Goal: Task Accomplishment & Management: Complete application form

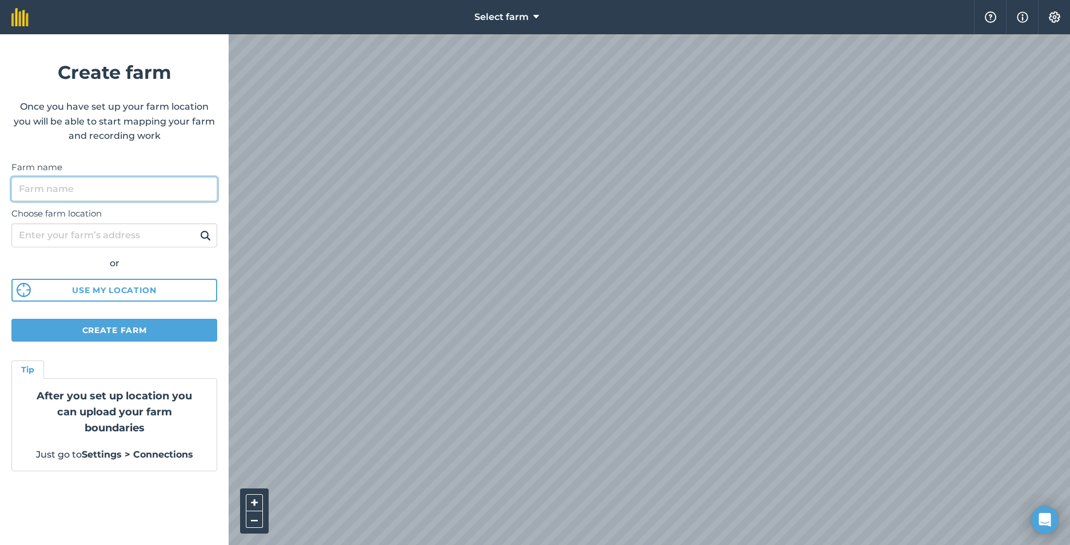
click at [79, 183] on input "Farm name" at bounding box center [114, 189] width 206 height 24
type input "Rock'n S Farms"
click at [53, 233] on input "Choose farm location" at bounding box center [114, 235] width 206 height 24
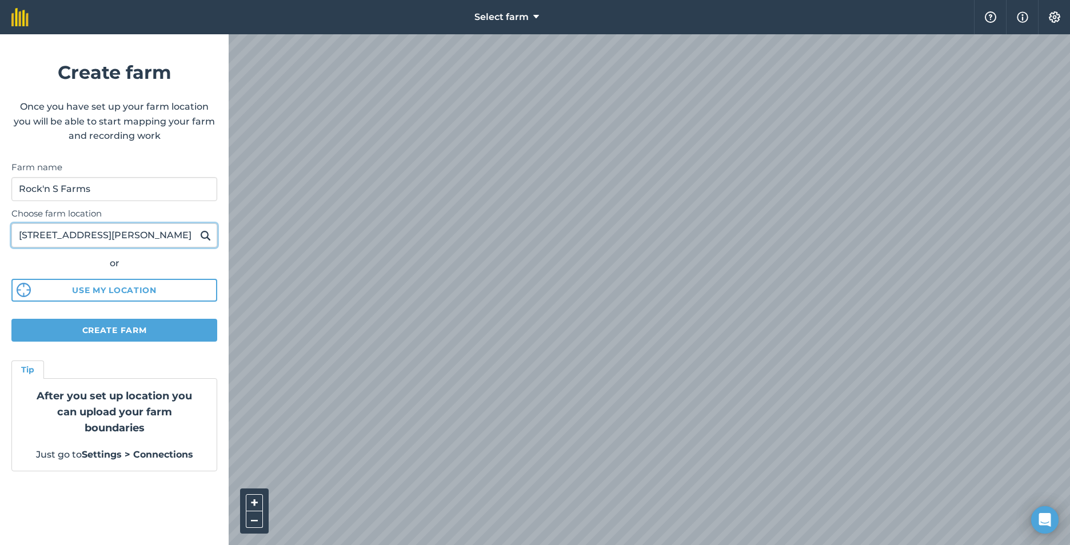
type input "[STREET_ADDRESS][PERSON_NAME]"
click at [133, 326] on button "Create farm" at bounding box center [114, 330] width 206 height 23
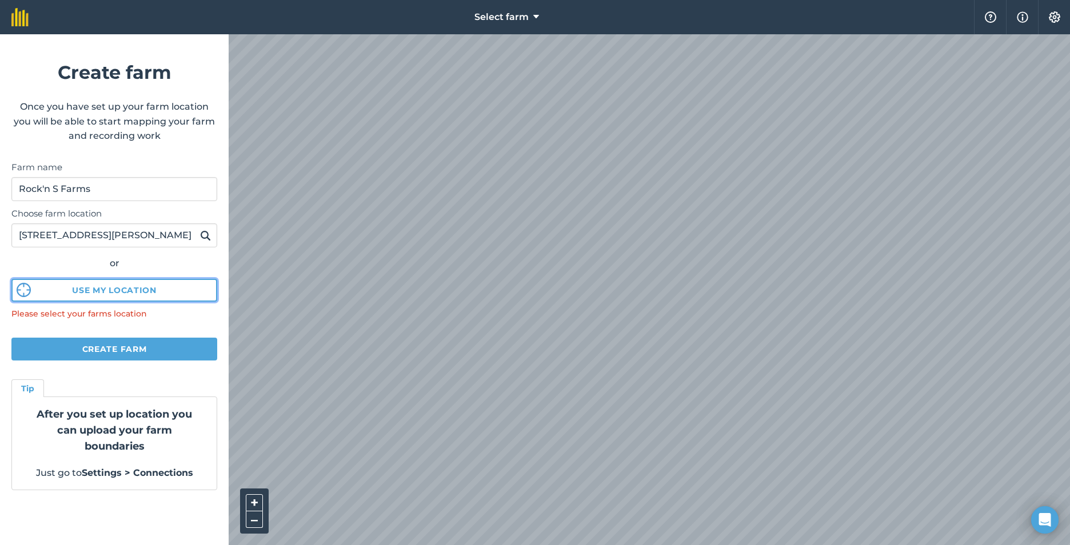
click at [159, 288] on button "Use my location" at bounding box center [114, 290] width 206 height 23
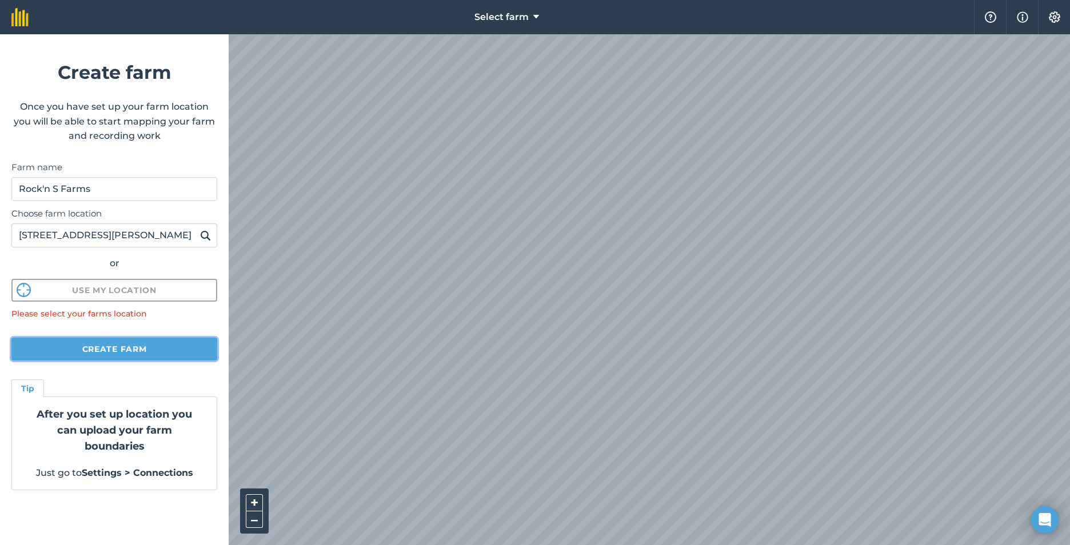
click at [123, 346] on button "Create farm" at bounding box center [114, 349] width 206 height 23
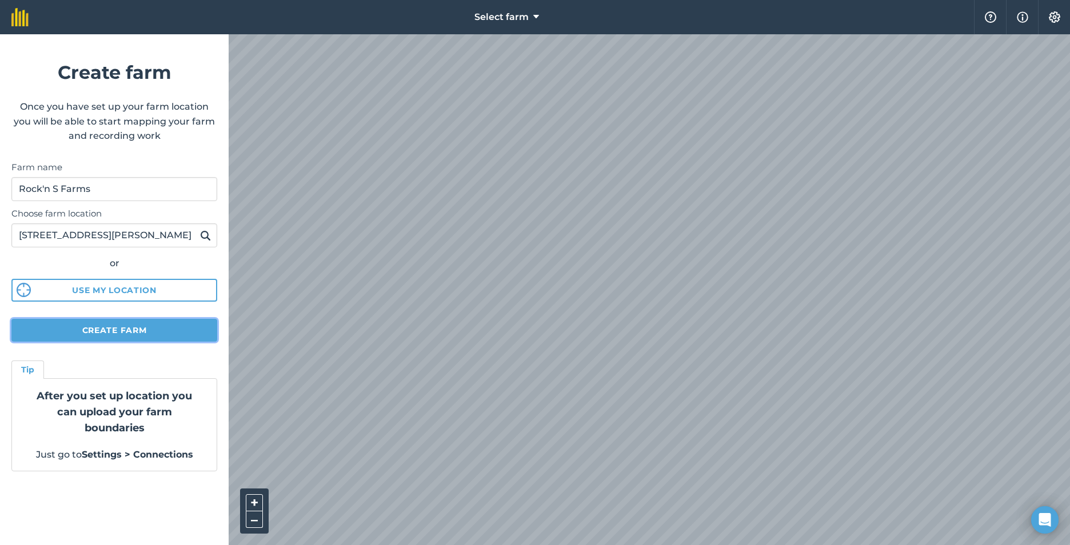
click at [131, 333] on button "Create farm" at bounding box center [114, 330] width 206 height 23
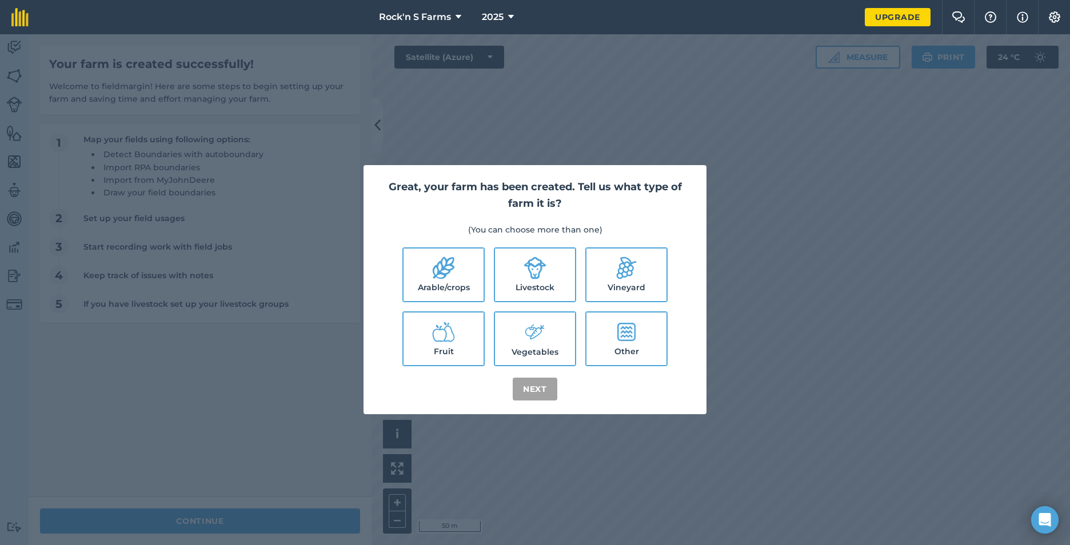
click at [435, 273] on icon at bounding box center [443, 268] width 23 height 23
checkbox input "true"
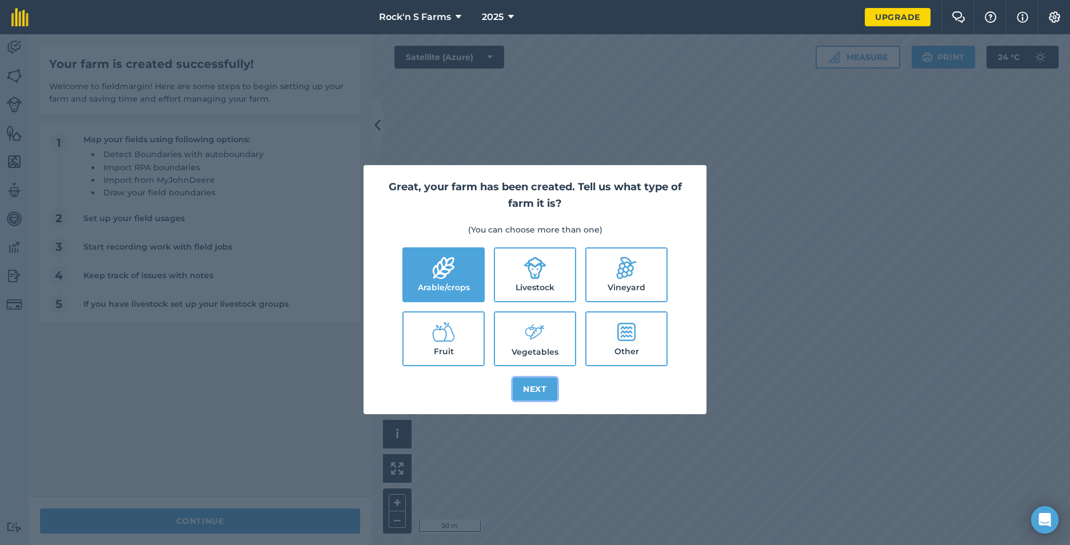
click at [529, 391] on button "Next" at bounding box center [535, 389] width 45 height 23
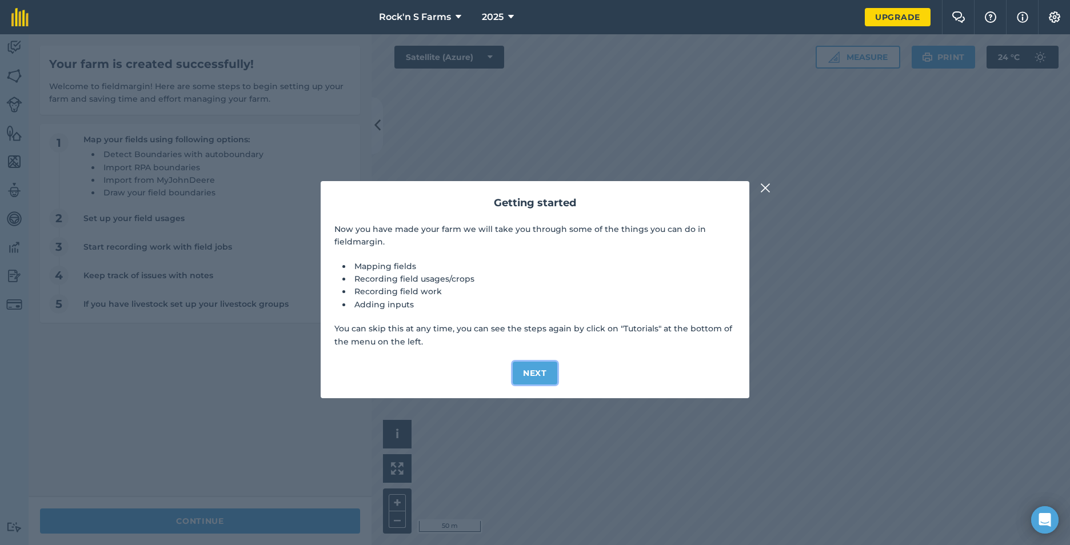
click at [536, 379] on button "Next" at bounding box center [535, 373] width 45 height 23
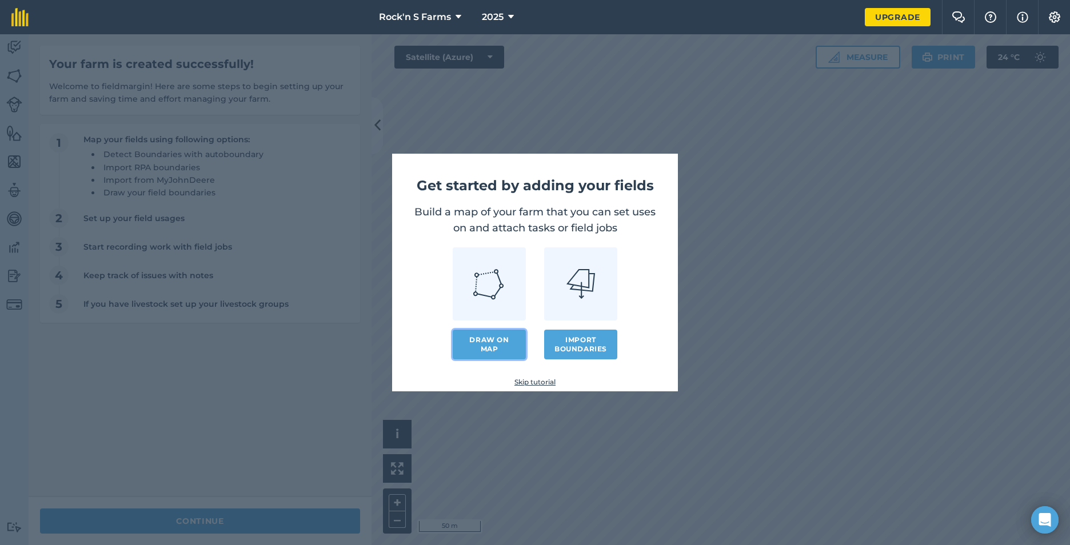
click at [503, 344] on link "Draw on map" at bounding box center [489, 345] width 73 height 30
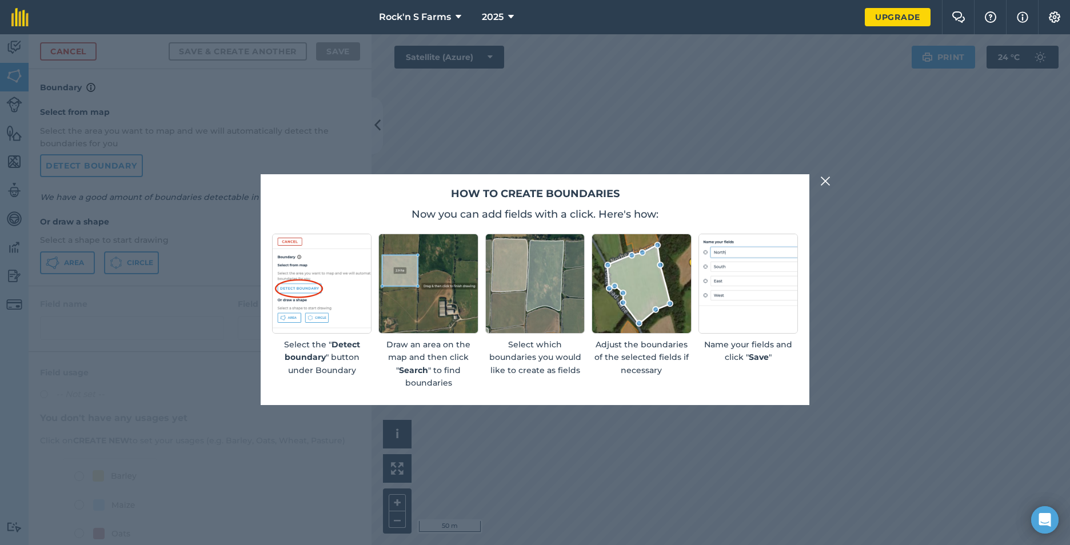
click at [823, 182] on img at bounding box center [825, 181] width 10 height 14
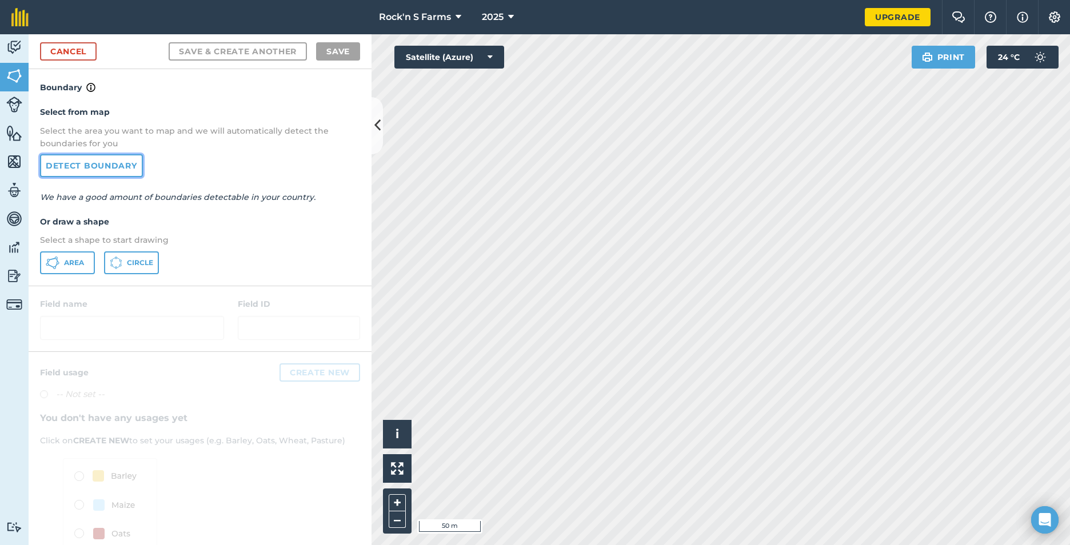
click at [101, 171] on link "Detect boundary" at bounding box center [91, 165] width 103 height 23
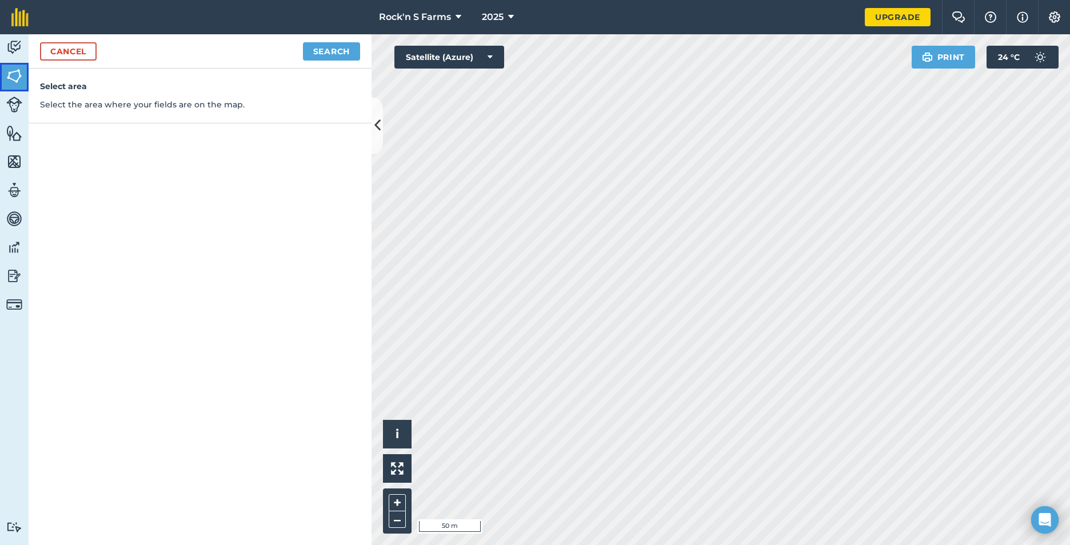
click at [16, 75] on img at bounding box center [14, 75] width 16 height 17
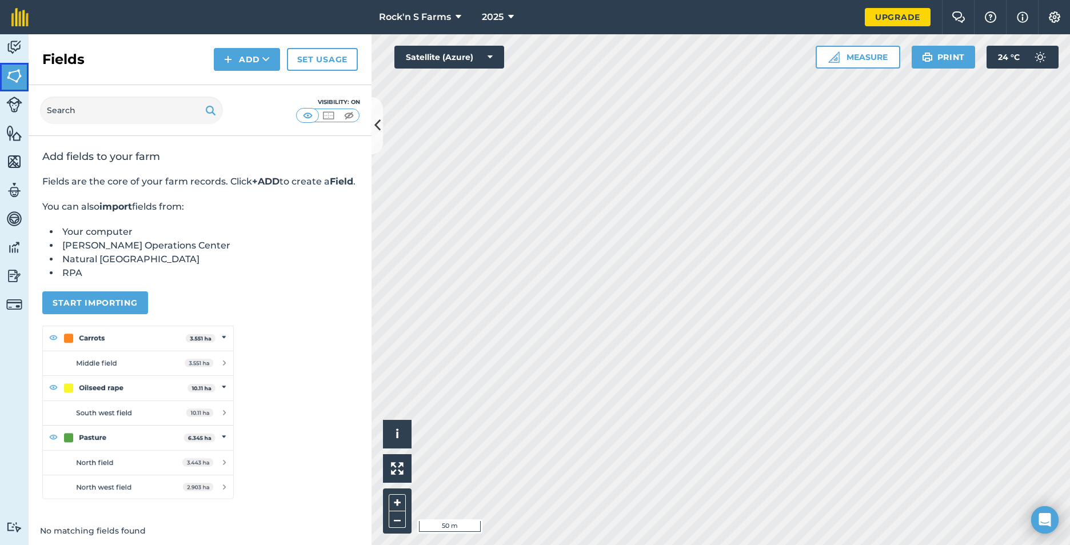
click at [19, 77] on img at bounding box center [14, 75] width 16 height 17
click at [243, 54] on button "Add" at bounding box center [247, 59] width 66 height 23
click at [249, 85] on link "Draw" at bounding box center [246, 85] width 63 height 25
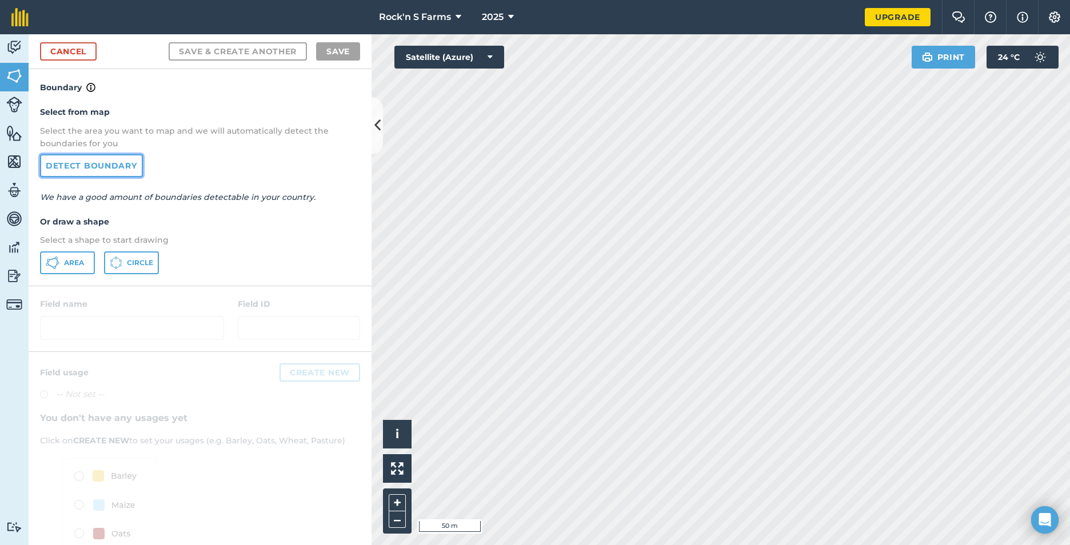
click at [90, 163] on link "Detect boundary" at bounding box center [91, 165] width 103 height 23
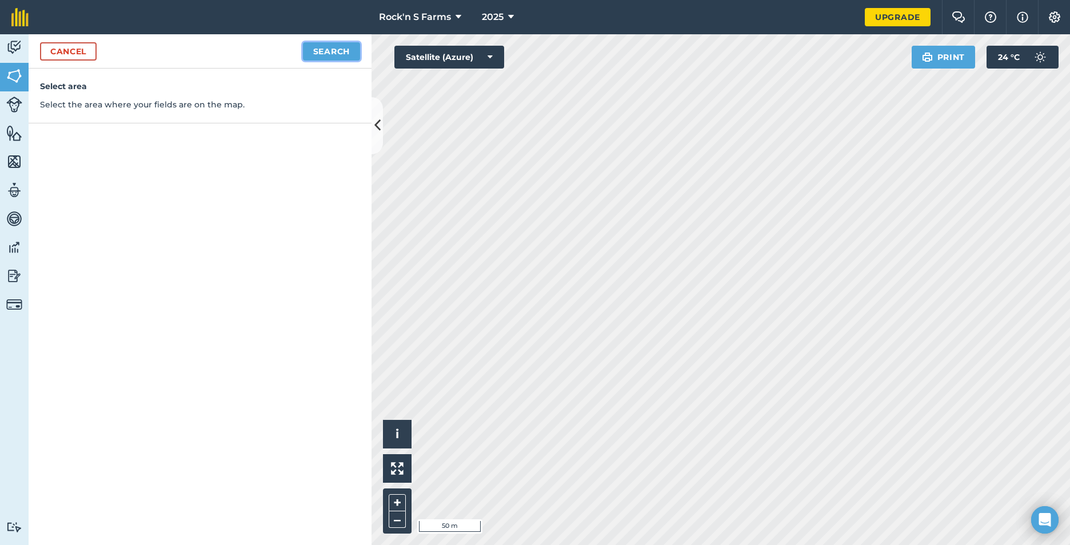
click at [324, 45] on button "Search" at bounding box center [331, 51] width 57 height 18
click at [233, 46] on button "Continue to edit boundaries" at bounding box center [273, 51] width 173 height 18
click at [279, 50] on button "Continue to name fields" at bounding box center [286, 51] width 148 height 18
type input "East"
click at [293, 110] on input "text" at bounding box center [296, 110] width 93 height 24
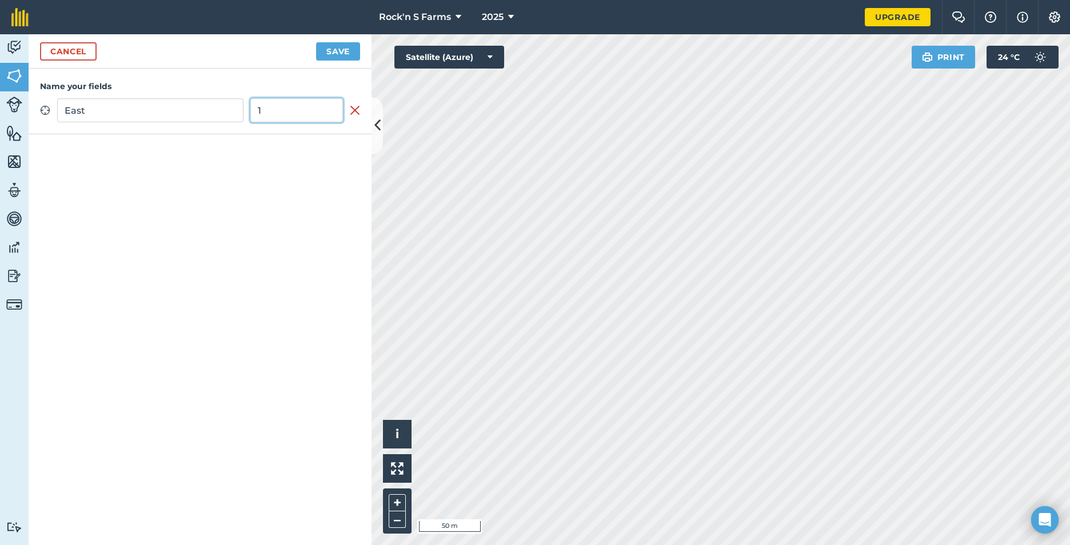
type input "1"
click at [349, 49] on button "Save" at bounding box center [338, 51] width 44 height 18
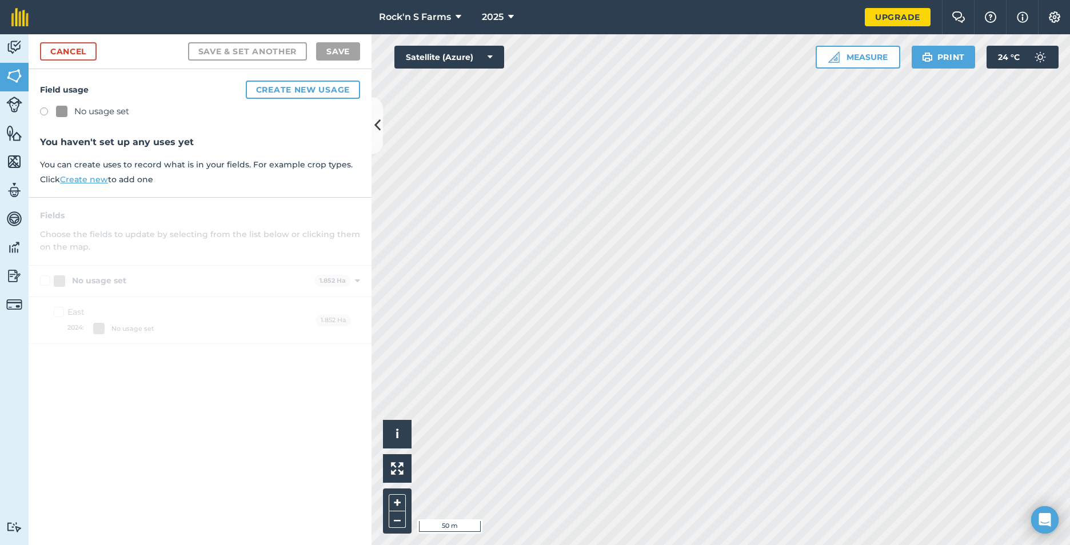
click at [96, 179] on link "Create new" at bounding box center [84, 179] width 48 height 10
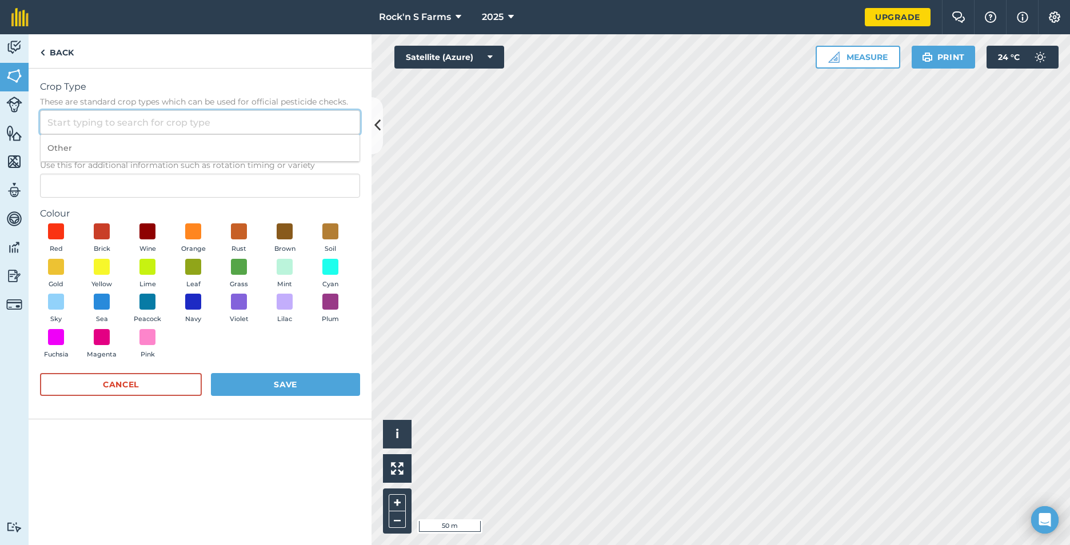
click at [231, 124] on input "Crop Type These are standard crop types which can be used for official pesticid…" at bounding box center [200, 122] width 320 height 24
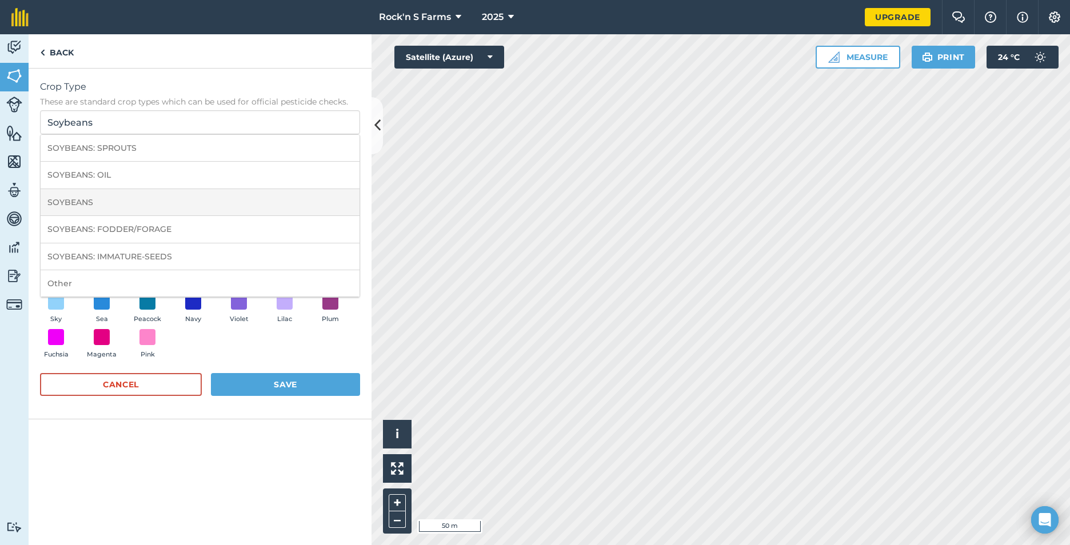
click at [60, 202] on li "SOYBEANS" at bounding box center [200, 202] width 319 height 27
type input "SOYBEANS"
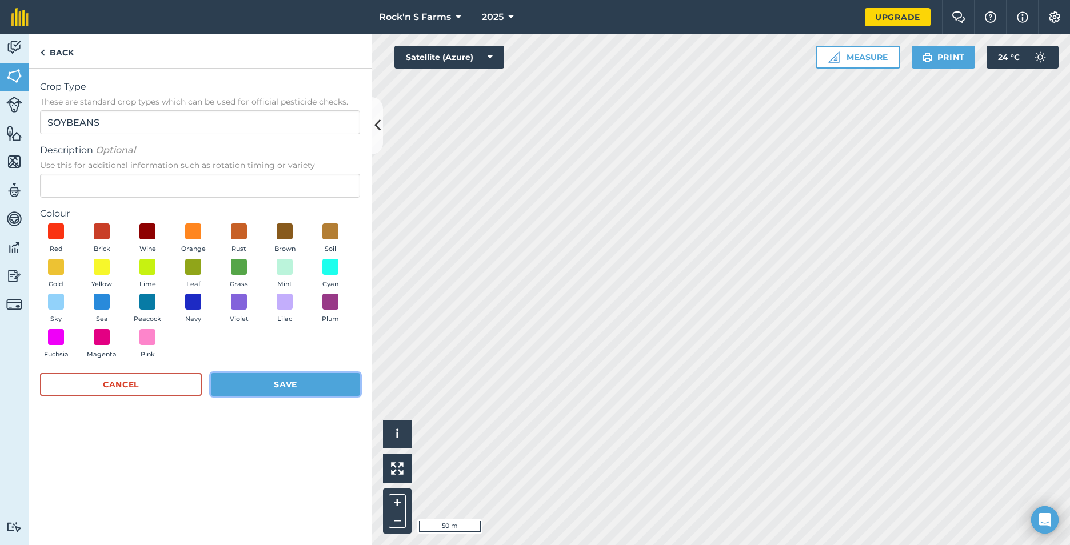
click at [285, 381] on button "Save" at bounding box center [285, 384] width 149 height 23
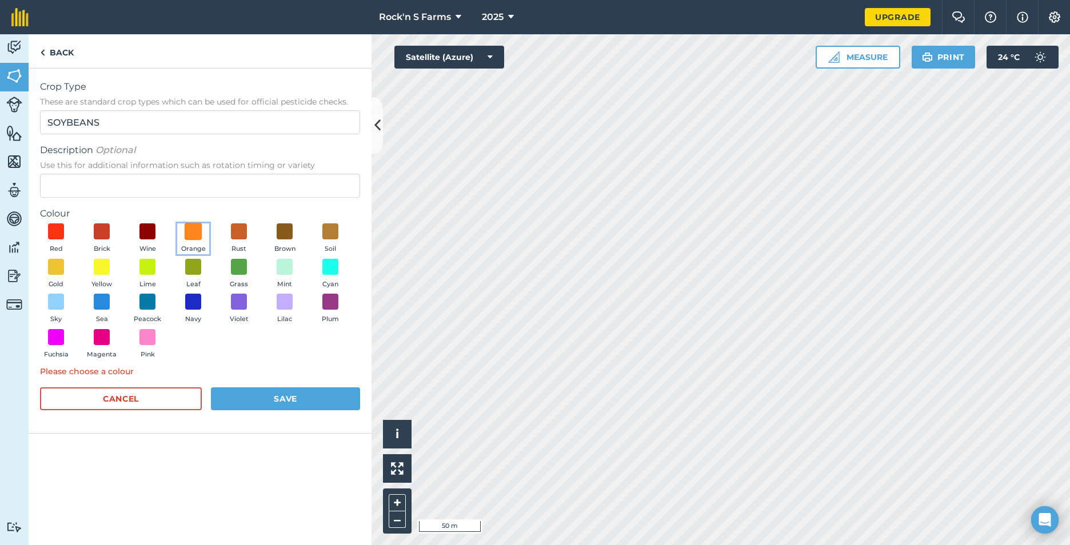
click at [195, 231] on span at bounding box center [194, 232] width 18 height 18
click at [277, 392] on button "Save" at bounding box center [285, 398] width 149 height 23
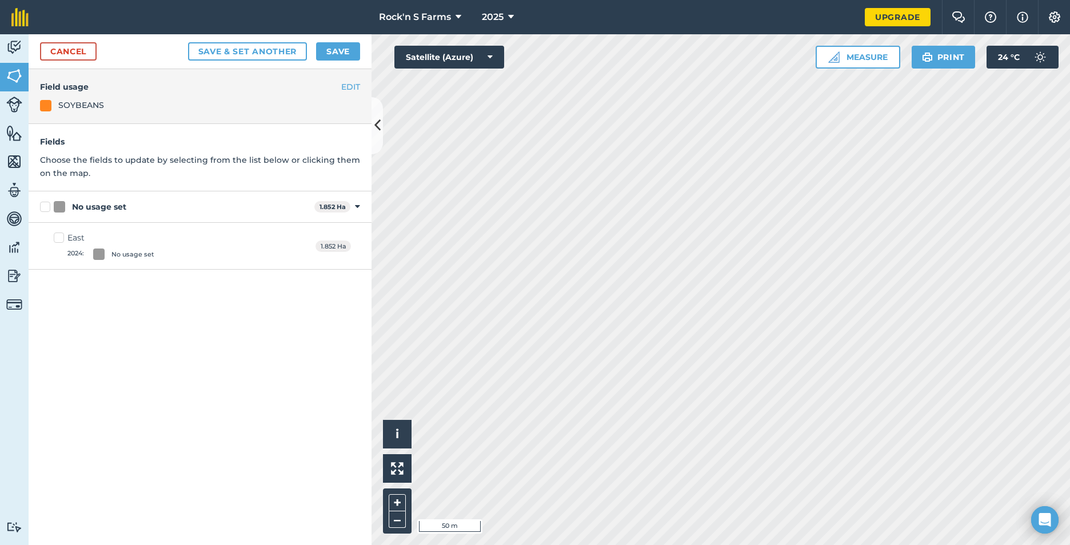
click at [42, 206] on label "No usage set" at bounding box center [175, 207] width 270 height 12
click at [42, 206] on input "No usage set" at bounding box center [43, 204] width 7 height 7
checkbox input "true"
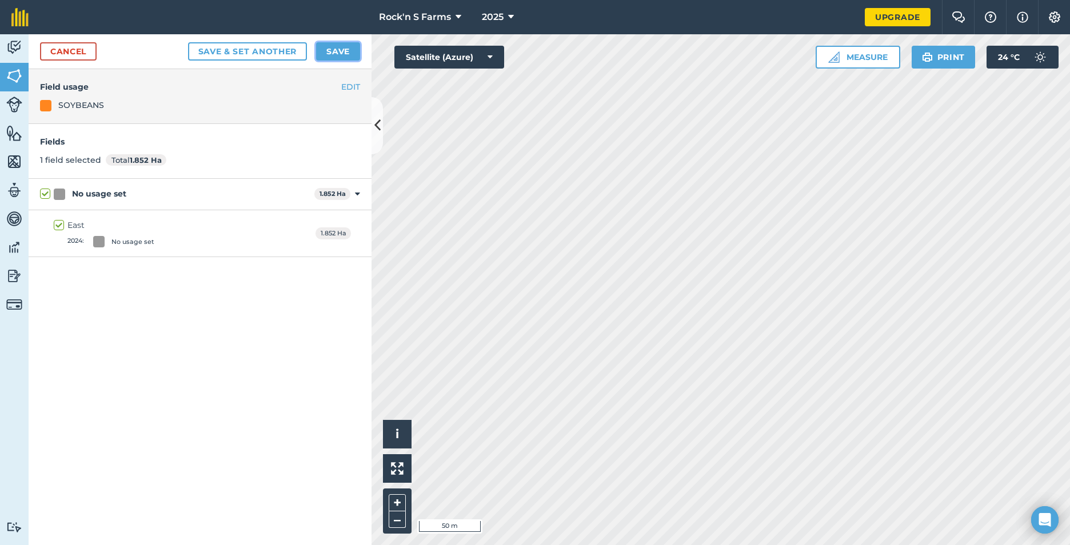
click at [343, 50] on button "Save" at bounding box center [338, 51] width 44 height 18
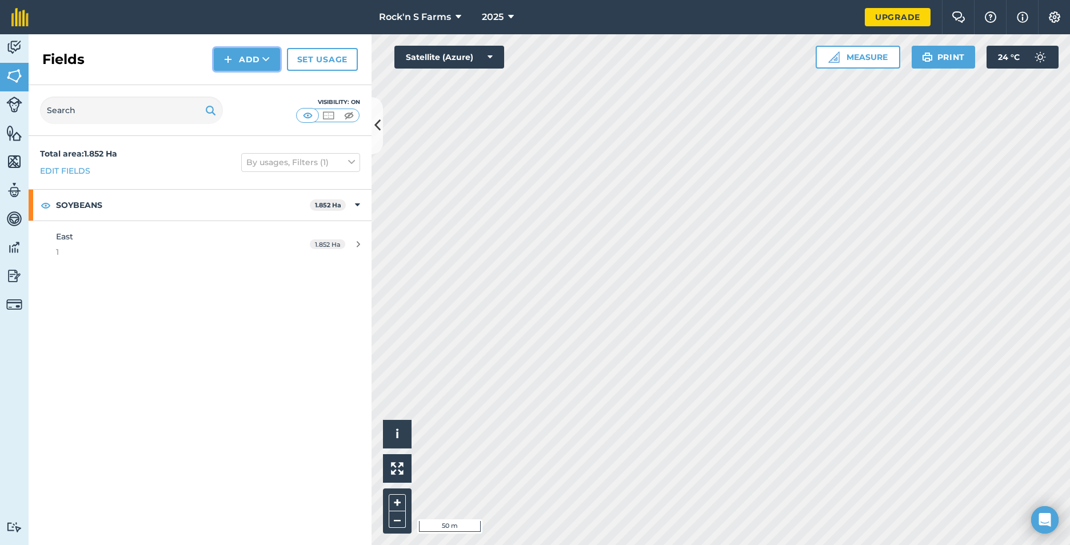
click at [257, 50] on button "Add" at bounding box center [247, 59] width 66 height 23
click at [253, 80] on link "Draw" at bounding box center [246, 85] width 63 height 25
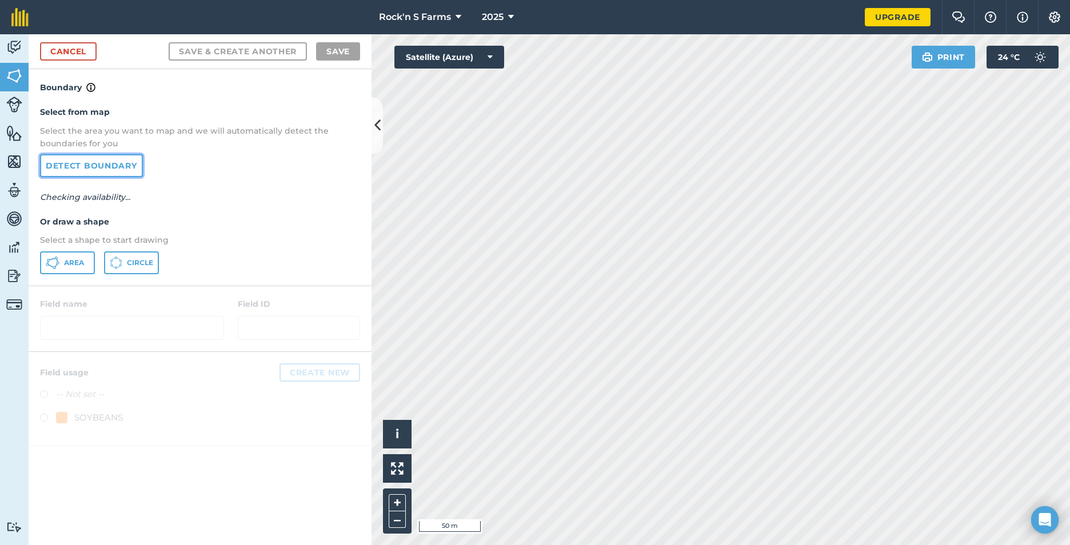
click at [113, 169] on link "Detect boundary" at bounding box center [91, 165] width 103 height 23
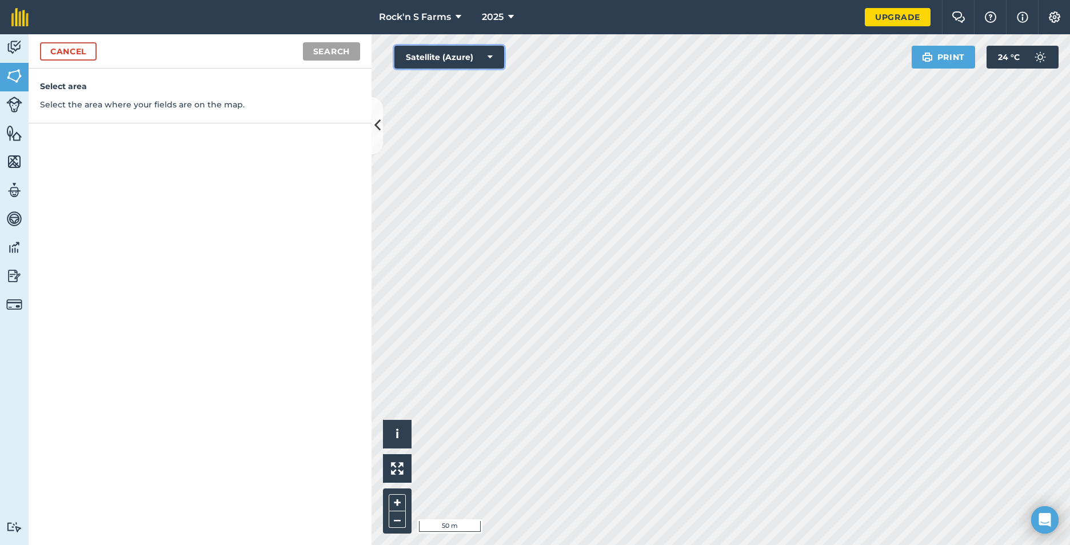
click at [491, 68] on button "Satellite (Azure)" at bounding box center [449, 57] width 110 height 23
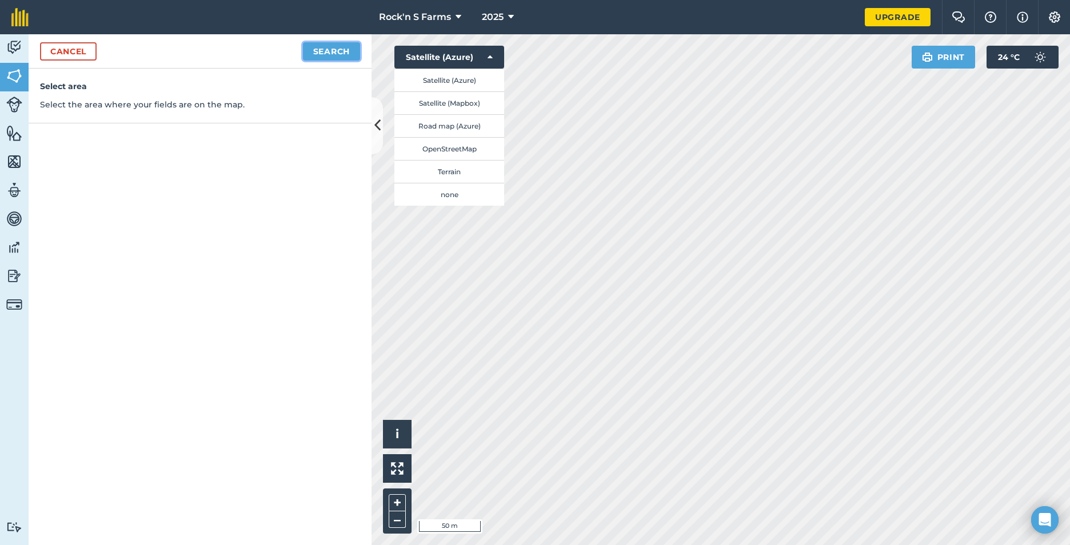
click at [322, 51] on button "Search" at bounding box center [331, 51] width 57 height 18
click at [294, 51] on button "Continue to edit boundaries" at bounding box center [273, 51] width 173 height 18
click at [293, 46] on button "Continue to name fields" at bounding box center [286, 51] width 148 height 18
click at [490, 54] on icon at bounding box center [489, 56] width 5 height 11
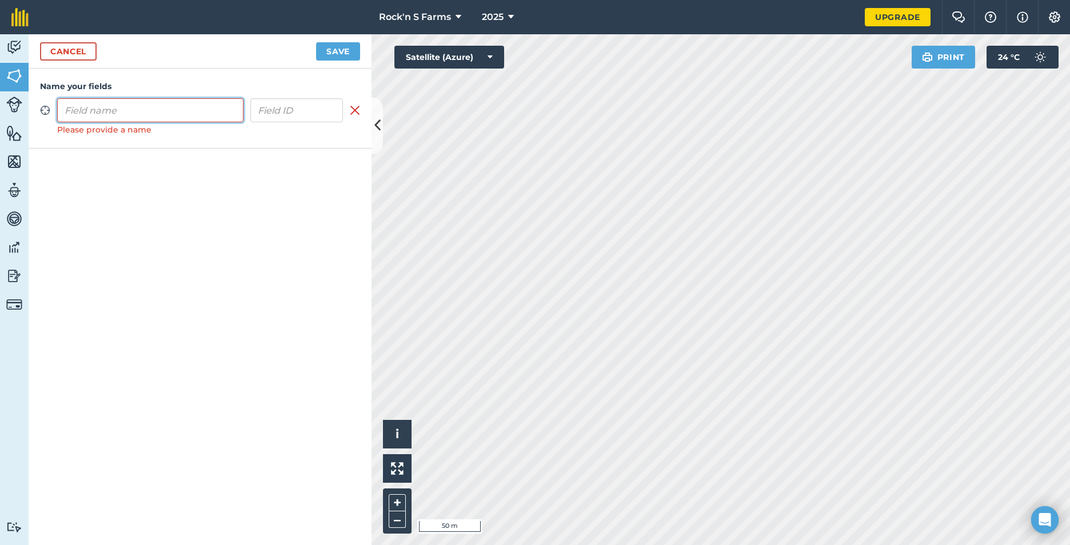
click at [149, 110] on input "text" at bounding box center [150, 110] width 186 height 24
type input "West"
click at [274, 110] on input "text" at bounding box center [296, 110] width 93 height 24
type input "1"
click at [333, 49] on button "Save" at bounding box center [338, 51] width 44 height 18
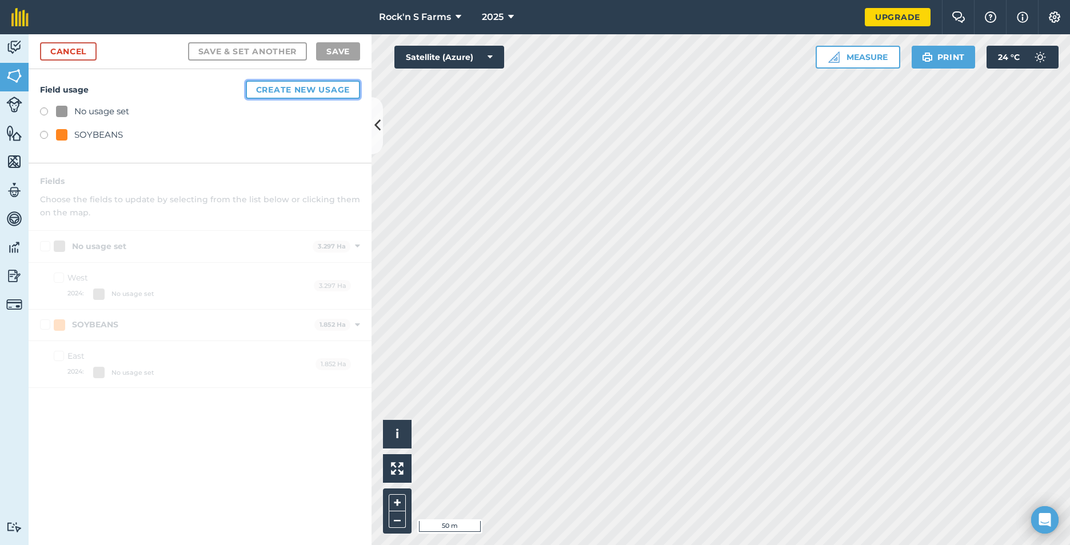
click at [305, 94] on button "Create new usage" at bounding box center [303, 90] width 114 height 18
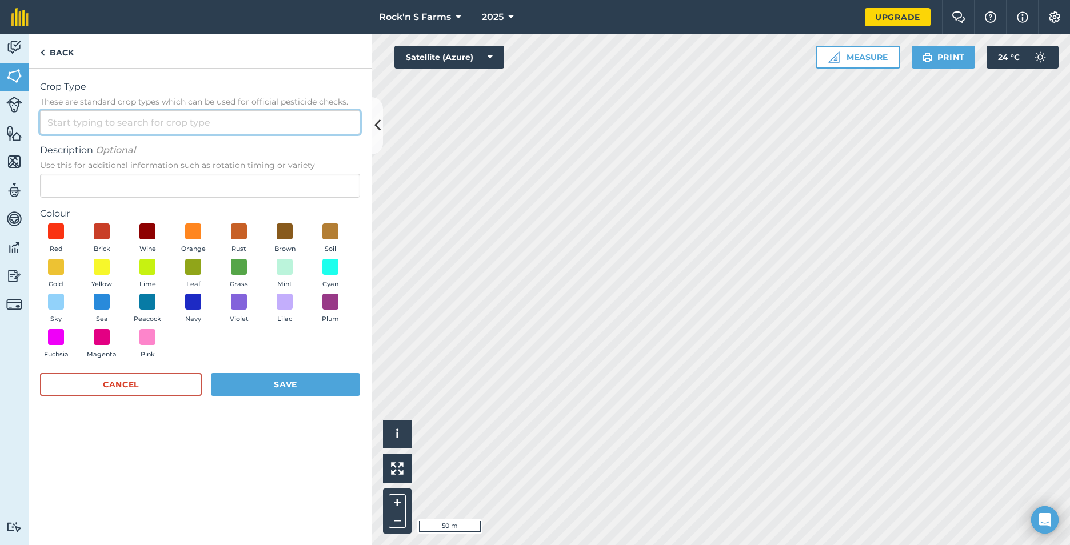
click at [82, 130] on input "Crop Type These are standard crop types which can be used for official pesticid…" at bounding box center [200, 122] width 320 height 24
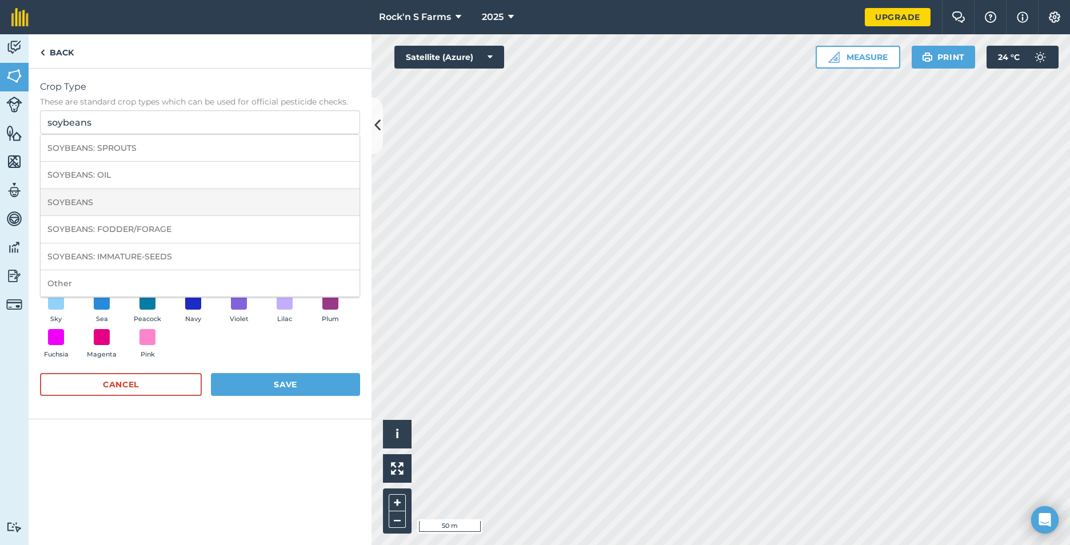
click at [83, 199] on li "SOYBEANS" at bounding box center [200, 202] width 319 height 27
type input "SOYBEANS"
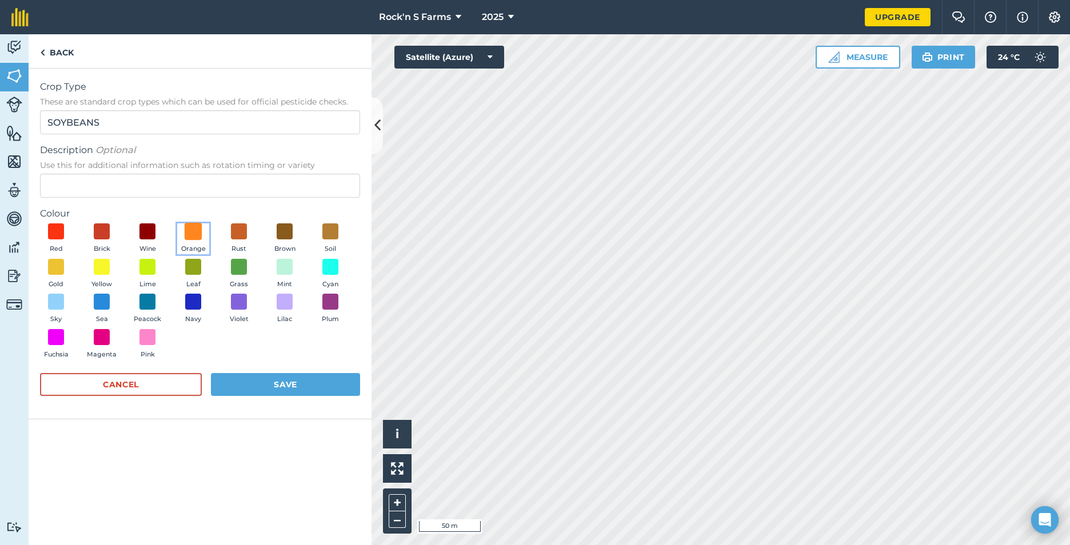
click at [201, 228] on span at bounding box center [194, 232] width 18 height 18
click at [278, 384] on button "Save" at bounding box center [285, 384] width 149 height 23
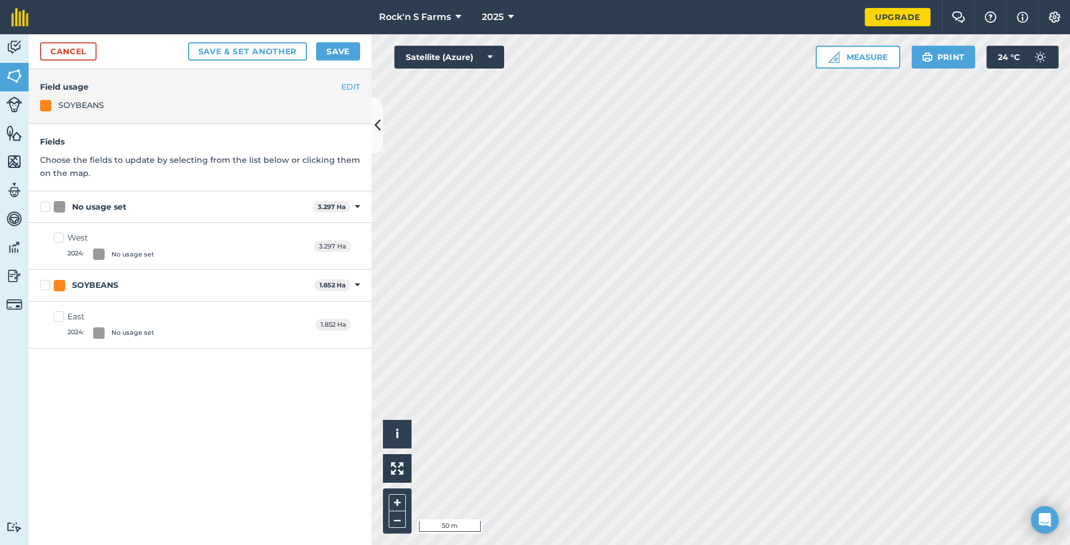
click at [62, 239] on label "West 2024 : No usage set" at bounding box center [104, 246] width 101 height 28
click at [61, 239] on input "West 2024 : No usage set" at bounding box center [57, 235] width 7 height 7
checkbox input "true"
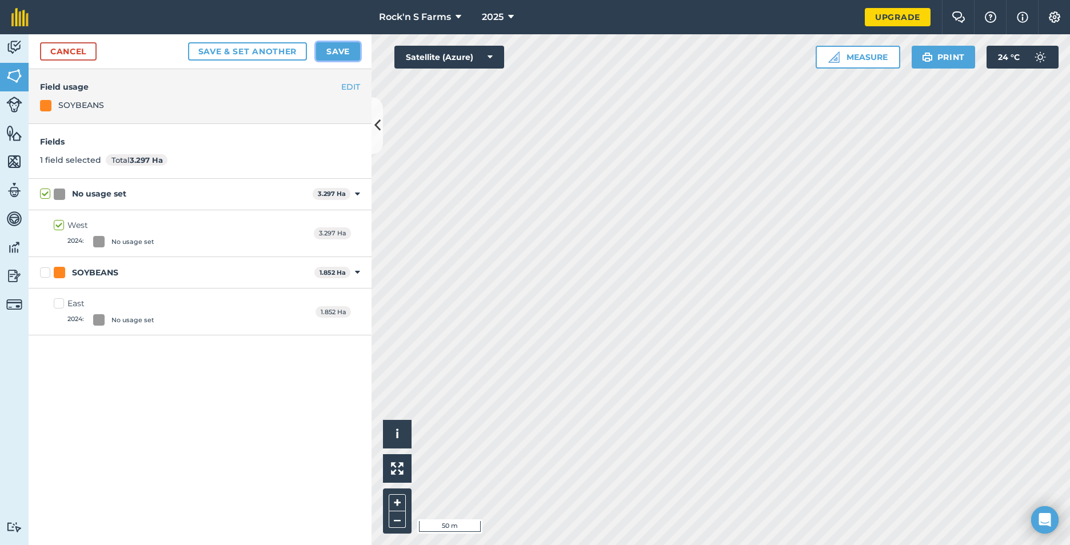
click at [338, 54] on button "Save" at bounding box center [338, 51] width 44 height 18
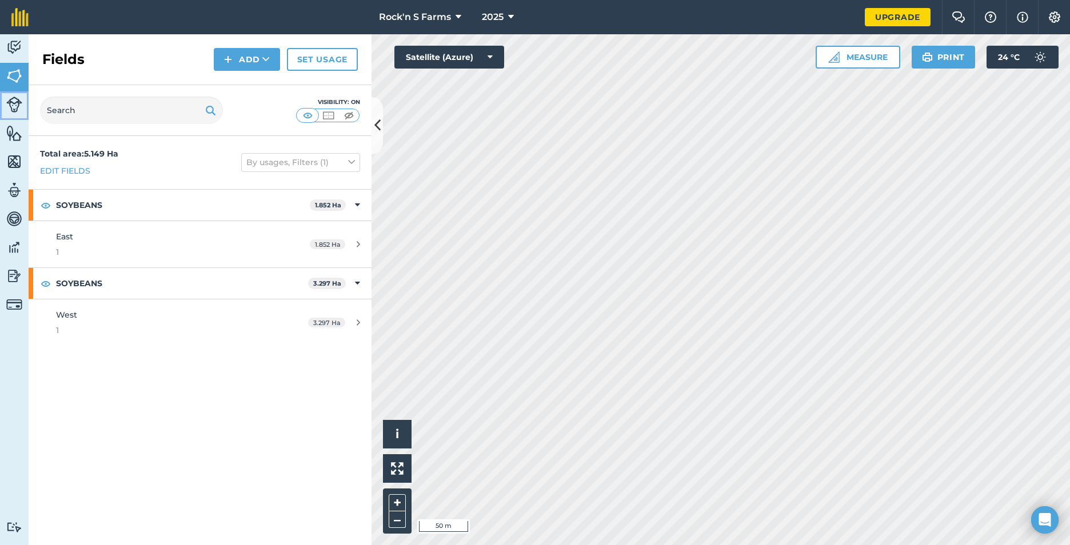
click at [13, 106] on img at bounding box center [14, 105] width 16 height 16
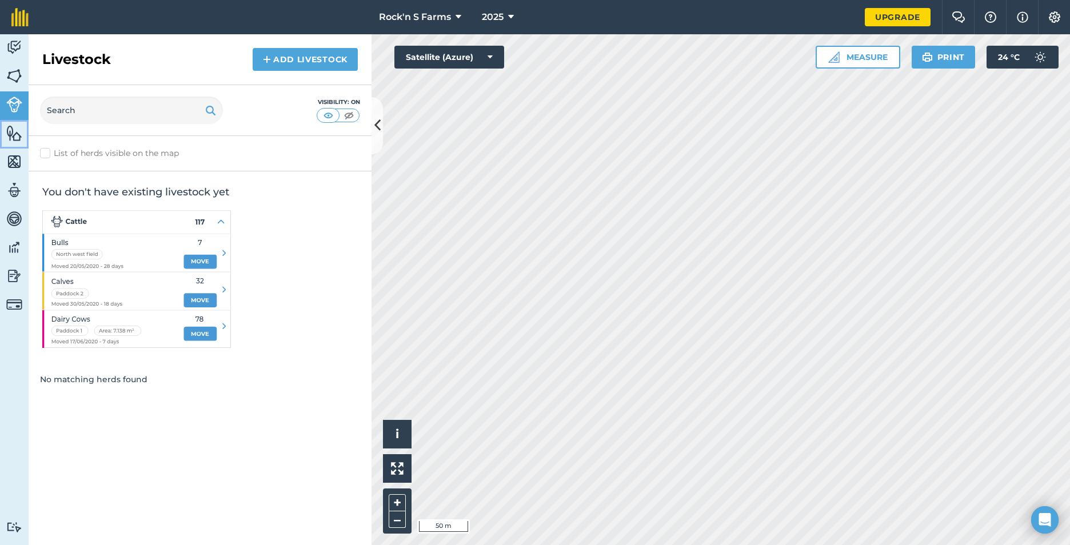
click at [9, 133] on img at bounding box center [14, 133] width 16 height 17
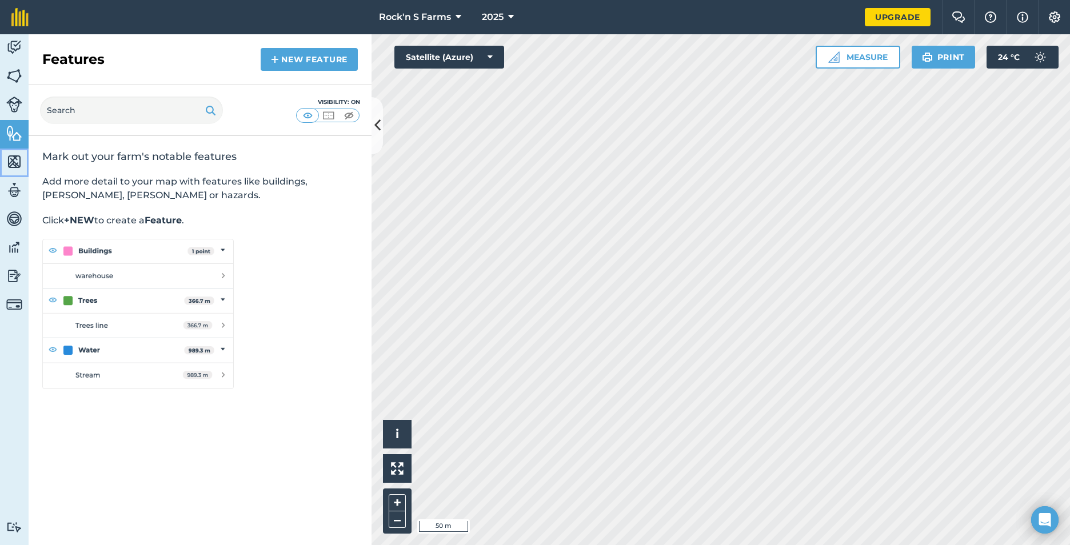
click at [10, 162] on img at bounding box center [14, 161] width 16 height 17
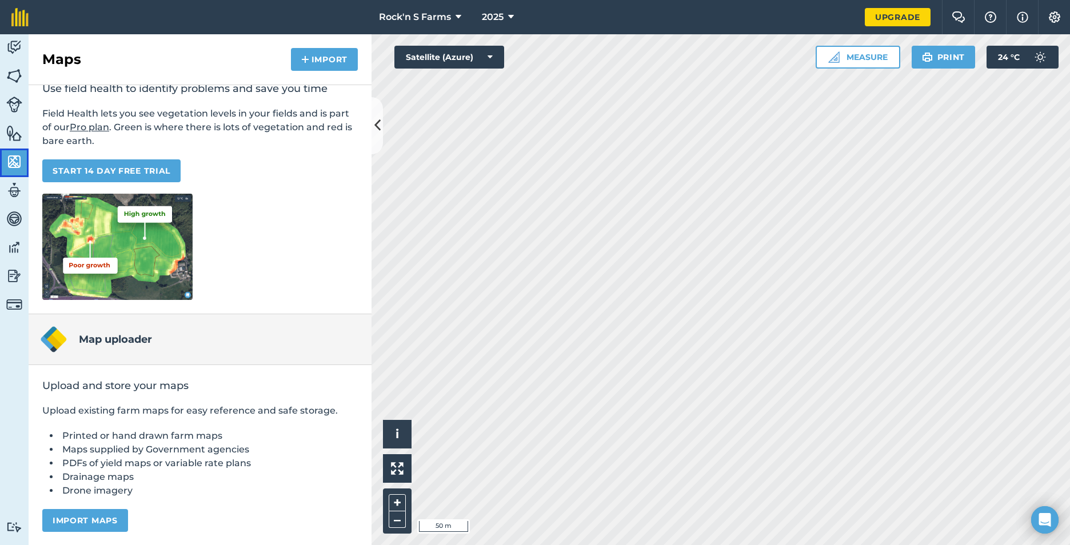
scroll to position [69, 0]
